Goal: Navigation & Orientation: Find specific page/section

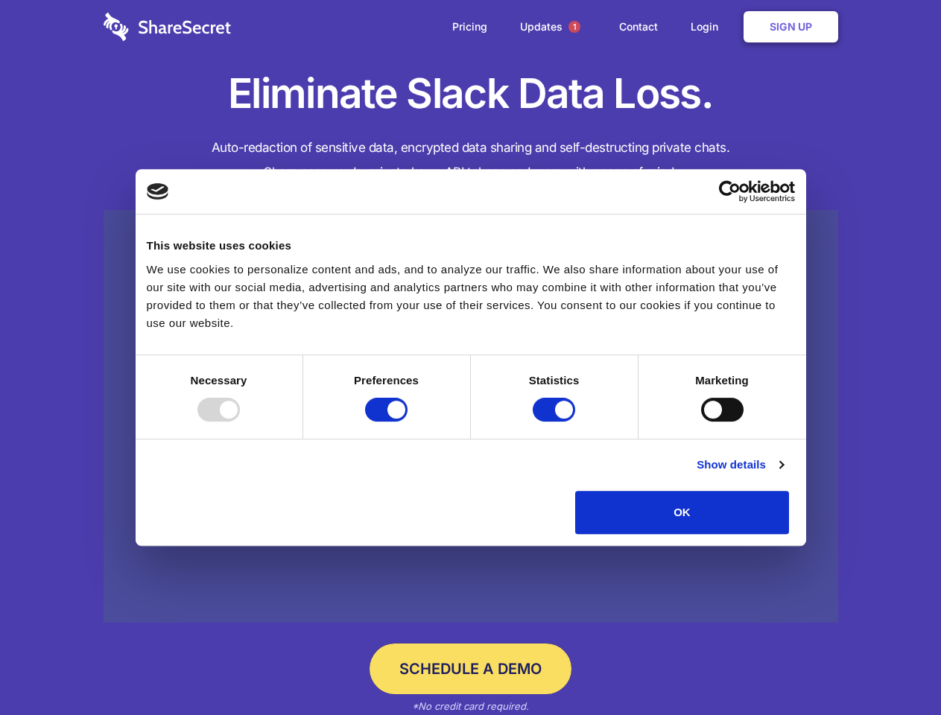
click at [240, 422] on div at bounding box center [218, 410] width 42 height 24
click at [407, 422] on input "Preferences" at bounding box center [386, 410] width 42 height 24
checkbox input "false"
click at [556, 422] on input "Statistics" at bounding box center [554, 410] width 42 height 24
checkbox input "false"
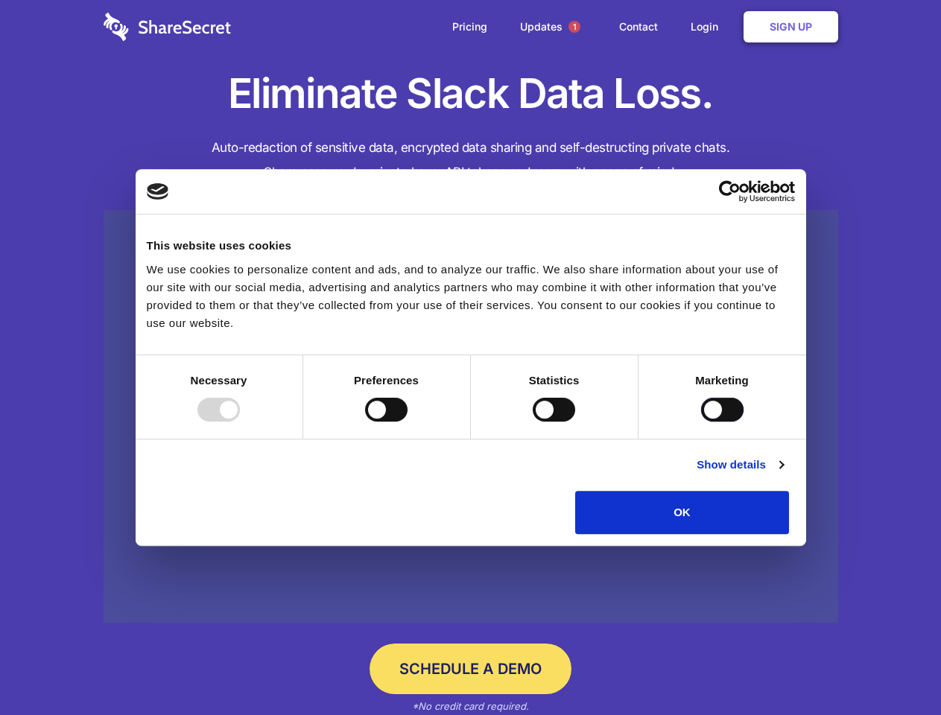
click at [701, 422] on input "Marketing" at bounding box center [722, 410] width 42 height 24
checkbox input "true"
click at [783, 474] on link "Show details" at bounding box center [739, 465] width 86 height 18
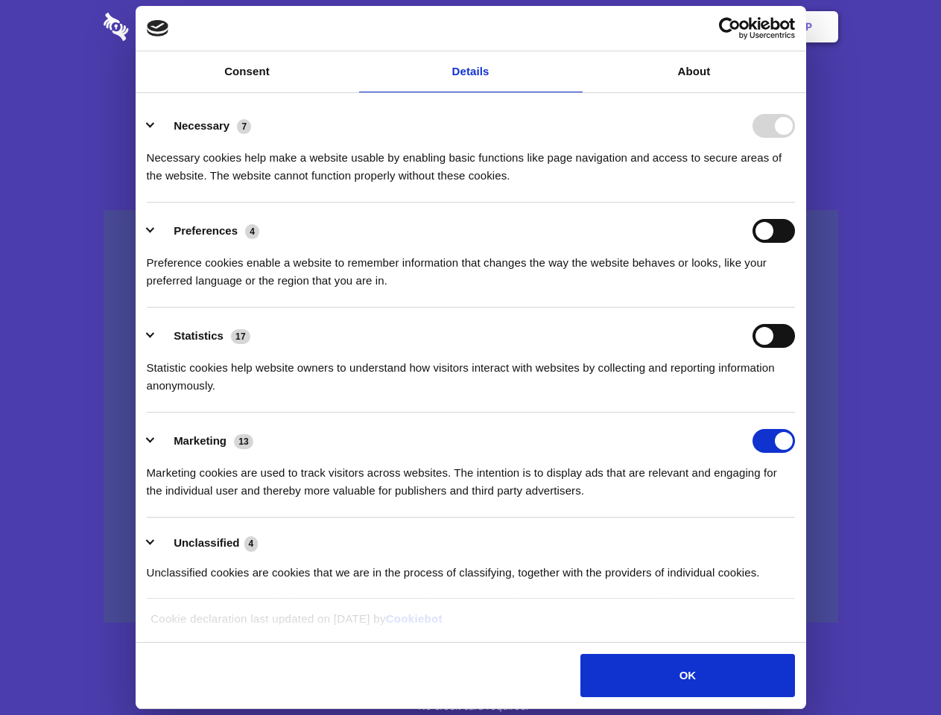
click at [795, 203] on li "Necessary 7 Necessary cookies help make a website usable by enabling basic func…" at bounding box center [471, 150] width 648 height 105
click at [573, 27] on span "1" at bounding box center [574, 27] width 12 height 12
